Goal: Task Accomplishment & Management: Use online tool/utility

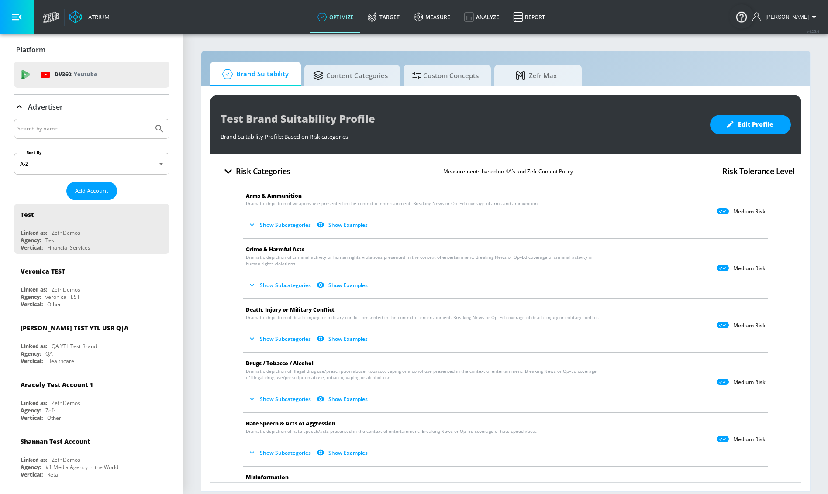
click at [46, 126] on input "Search by name" at bounding box center [83, 128] width 132 height 11
click at [100, 189] on span "Add Account" at bounding box center [91, 191] width 33 height 10
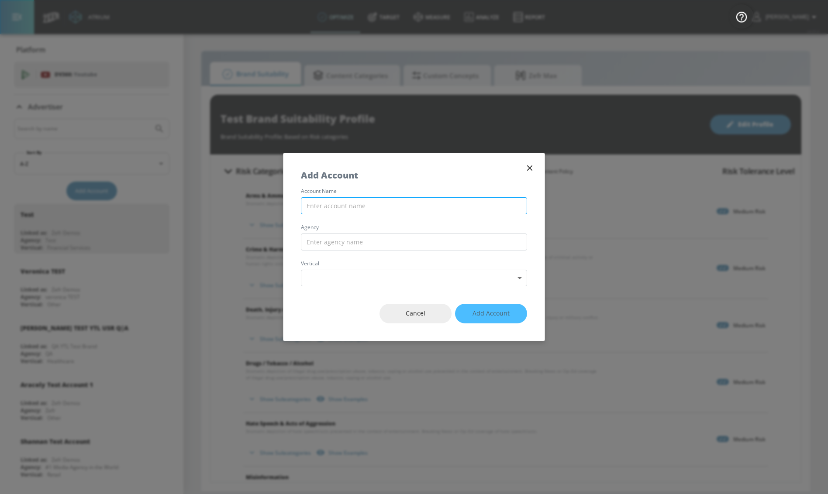
click at [395, 207] on input "text" at bounding box center [414, 205] width 226 height 17
click at [534, 163] on div "Add Account" at bounding box center [414, 170] width 261 height 35
click at [419, 316] on span "Cancel" at bounding box center [415, 313] width 37 height 11
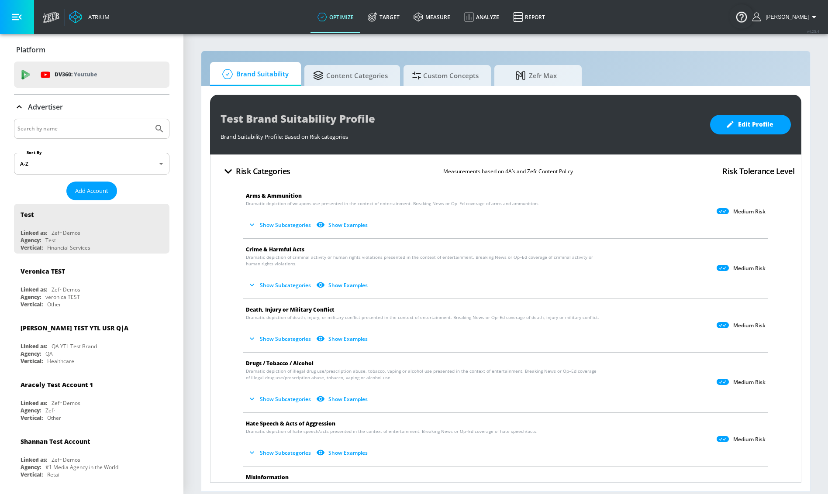
click at [17, 104] on icon at bounding box center [19, 107] width 10 height 10
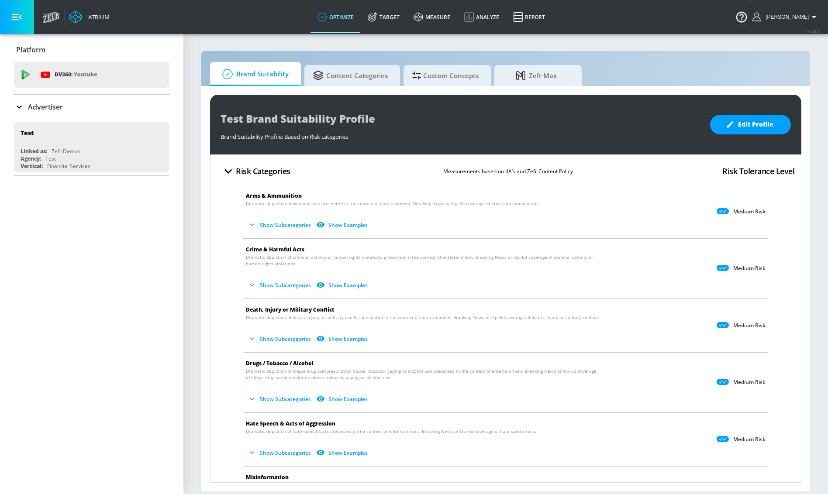
click at [25, 105] on div "Advertiser" at bounding box center [38, 107] width 49 height 10
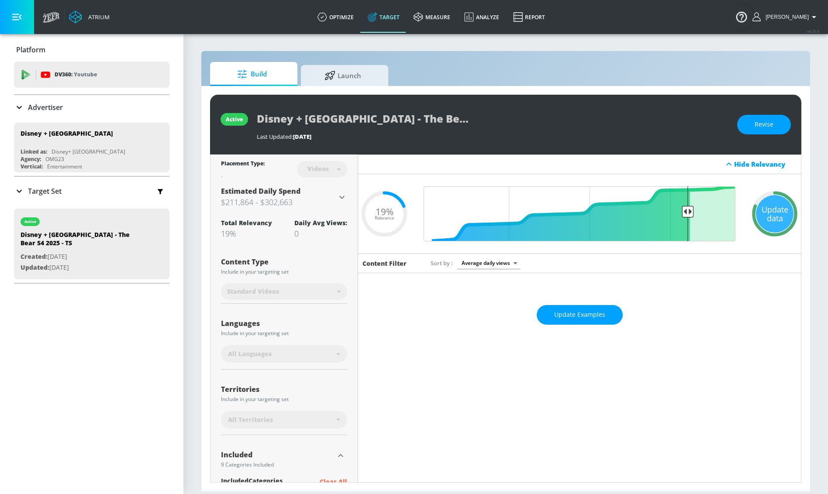
click at [21, 190] on icon at bounding box center [19, 191] width 10 height 10
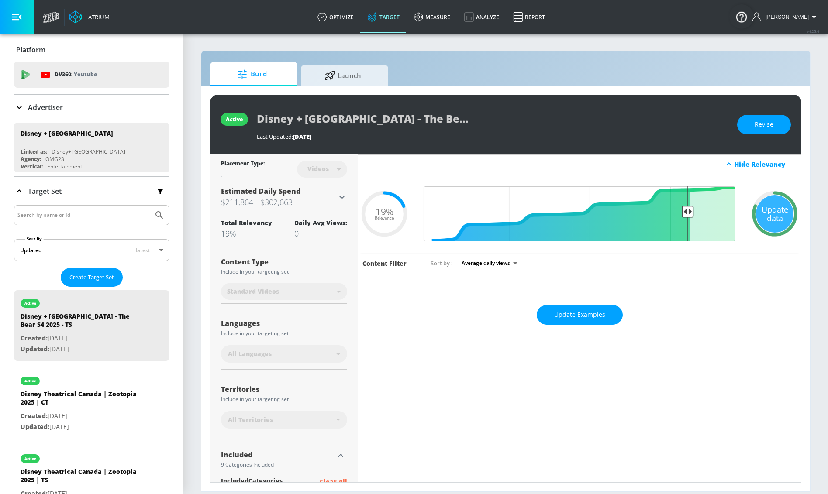
click at [66, 220] on input "Search by name or Id" at bounding box center [83, 215] width 132 height 11
click at [101, 280] on span "Create Target Set" at bounding box center [91, 278] width 45 height 10
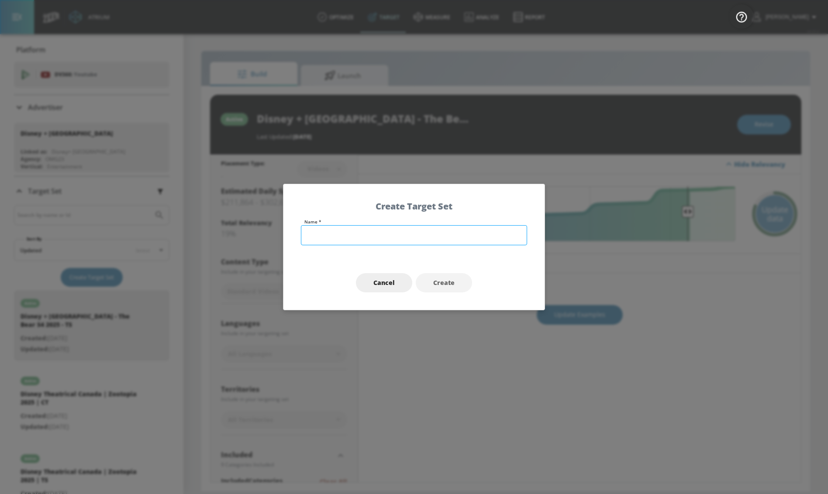
click at [340, 234] on input "text" at bounding box center [414, 235] width 226 height 20
paste input "Murdaugh: Death in the Family"
type input "Disney + [GEOGRAPHIC_DATA] - [GEOGRAPHIC_DATA]: Death in the Family 2025 - TS"
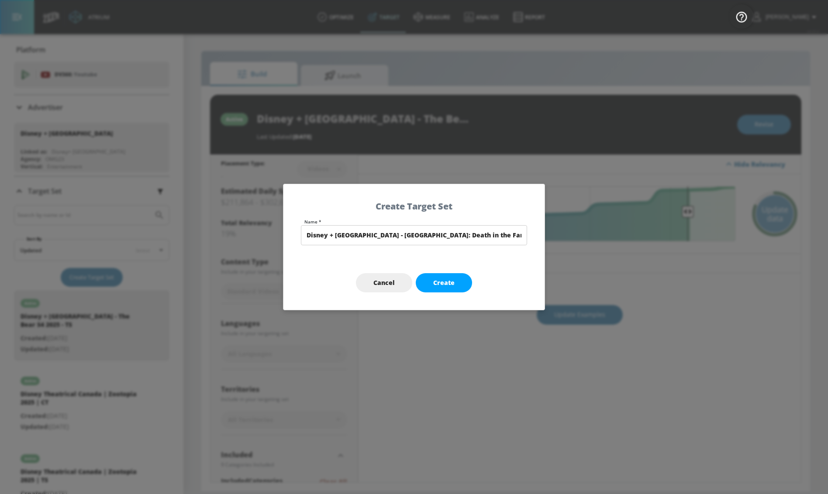
click at [451, 270] on div "Cancel Create" at bounding box center [414, 283] width 261 height 55
click at [446, 292] on button "Create" at bounding box center [444, 283] width 56 height 20
click at [450, 278] on div "Cancel Create" at bounding box center [414, 283] width 261 height 55
type input "Disney + [GEOGRAPHIC_DATA] - [GEOGRAPHIC_DATA]: Death in the Family 2025 - TS"
type input "channels"
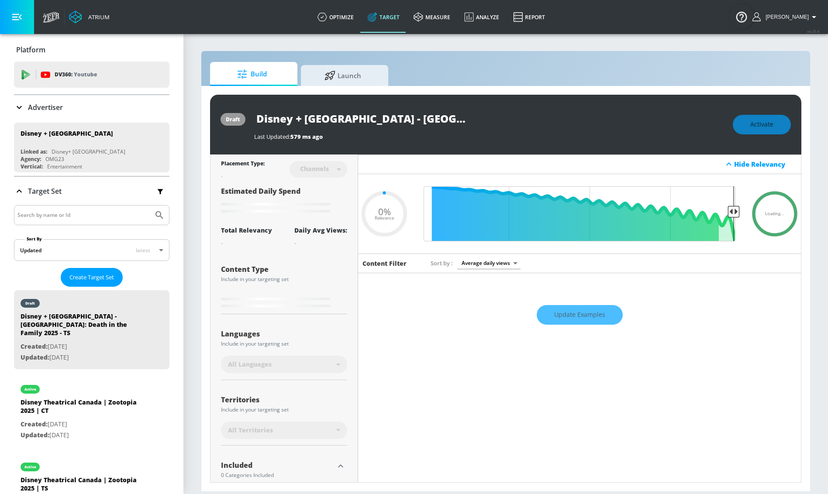
click at [293, 382] on div "Placement Type: Channels channels ​ Estimated Daily Spend Loading... Activation…" at bounding box center [284, 412] width 126 height 514
click at [302, 356] on div "Languages Include in your targeting set All Languages" at bounding box center [284, 351] width 126 height 59
click at [311, 121] on input "Disney + [GEOGRAPHIC_DATA] - [GEOGRAPHIC_DATA]: Death in the Family 2025 - TS" at bounding box center [363, 119] width 218 height 20
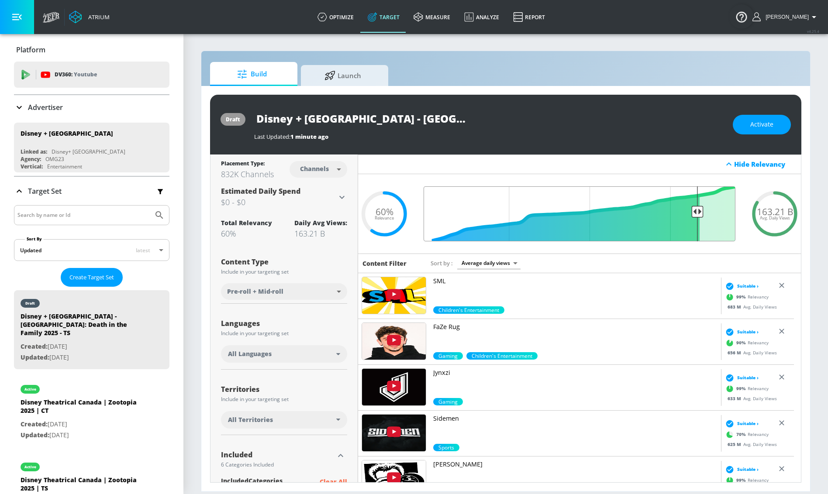
drag, startPoint x: 546, startPoint y: 210, endPoint x: 688, endPoint y: 212, distance: 141.5
type input "0.16"
click at [688, 212] on input "Final Threshold" at bounding box center [579, 214] width 321 height 55
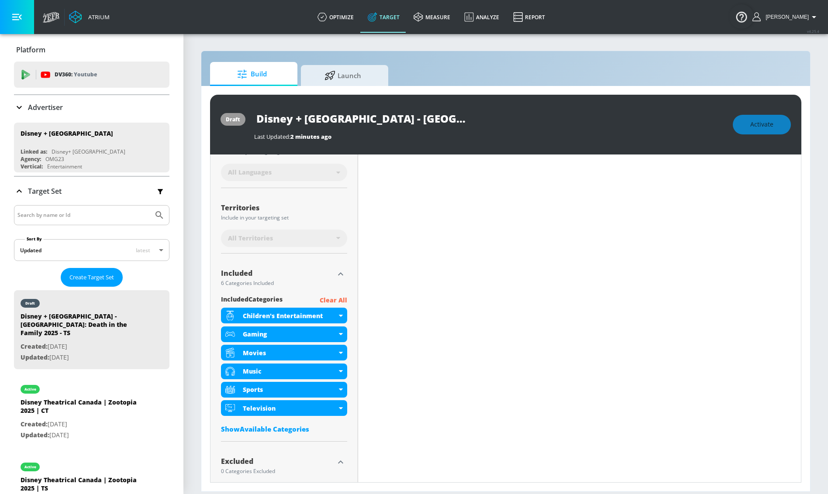
scroll to position [189, 0]
click at [339, 301] on p "Clear All" at bounding box center [334, 300] width 28 height 11
click at [337, 315] on div "Children's Entertainment" at bounding box center [284, 316] width 126 height 16
click at [335, 300] on p "Clear All" at bounding box center [334, 300] width 28 height 11
click at [271, 430] on div "Show Available Categories" at bounding box center [284, 429] width 126 height 9
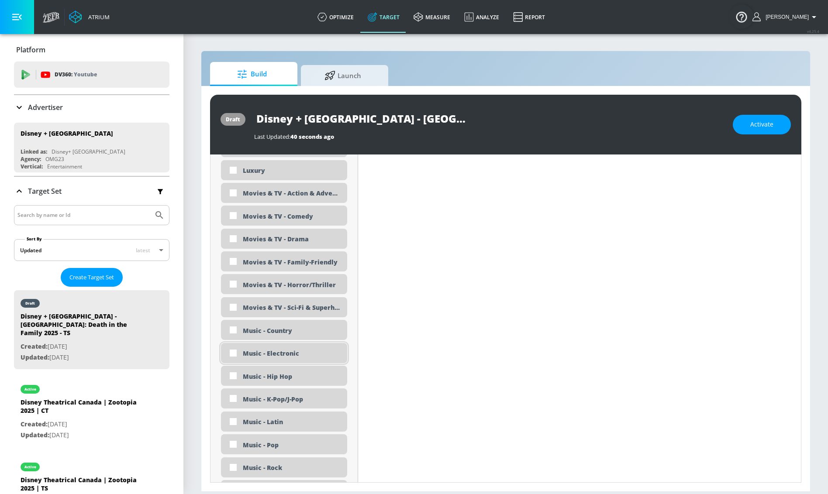
scroll to position [1818, 0]
